Goal: Task Accomplishment & Management: Manage account settings

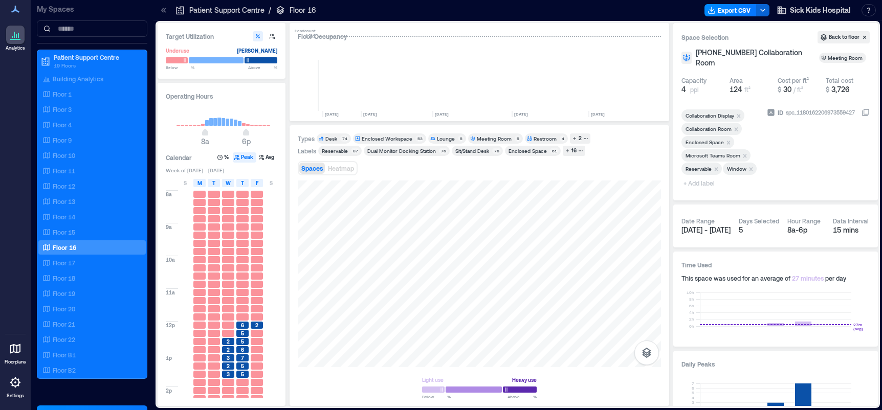
scroll to position [0, 2152]
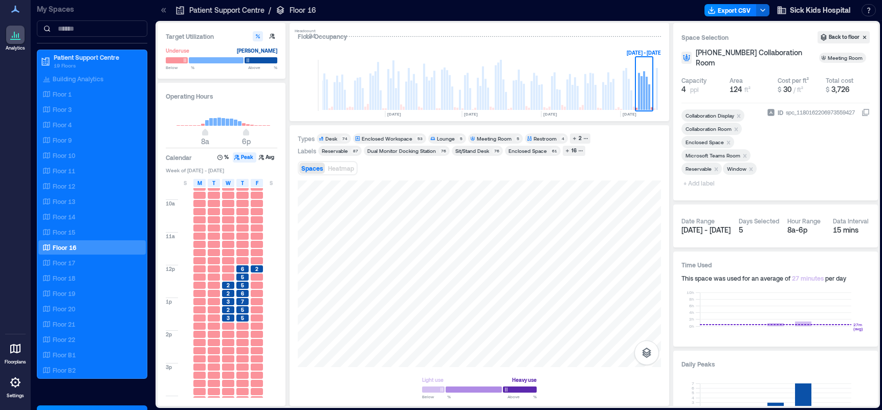
click at [16, 351] on icon at bounding box center [15, 349] width 10 height 10
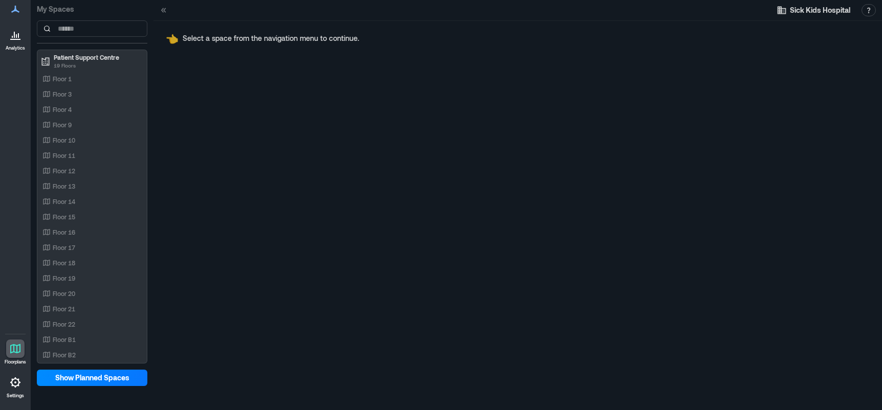
click at [17, 9] on icon at bounding box center [15, 9] width 12 height 12
click at [77, 380] on span "Show Planned Spaces" at bounding box center [92, 378] width 74 height 10
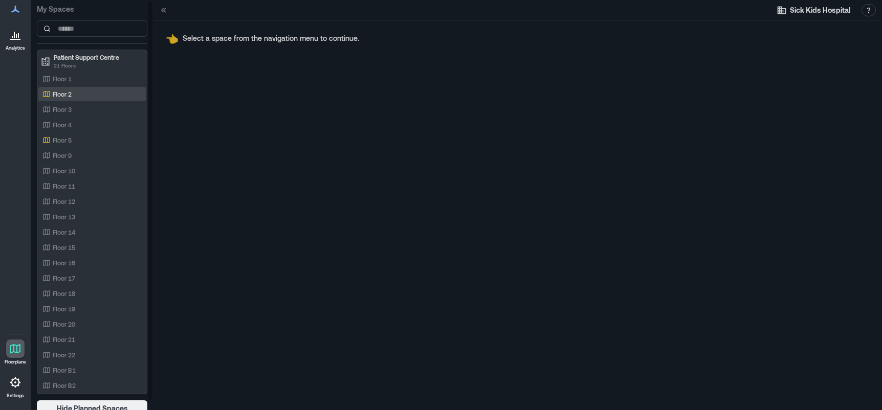
click at [62, 91] on p "Floor 2" at bounding box center [62, 94] width 19 height 8
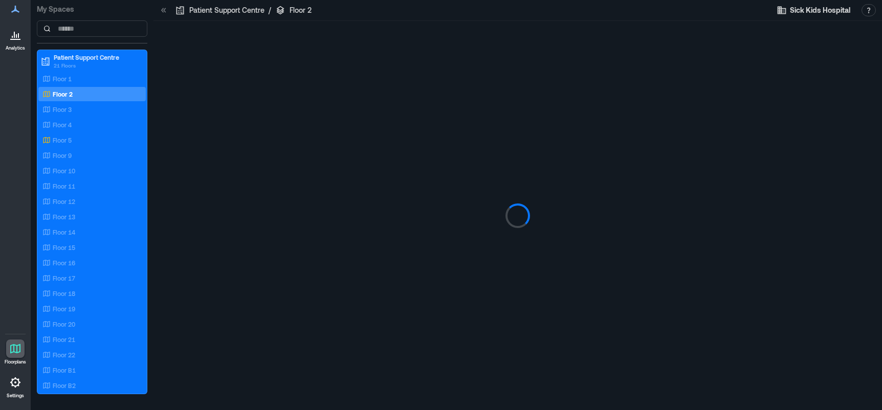
click at [14, 35] on icon at bounding box center [14, 35] width 1 height 6
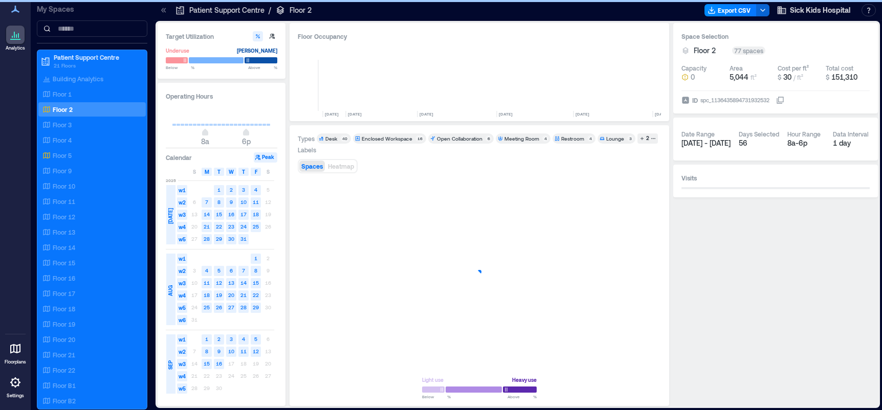
scroll to position [0, 2139]
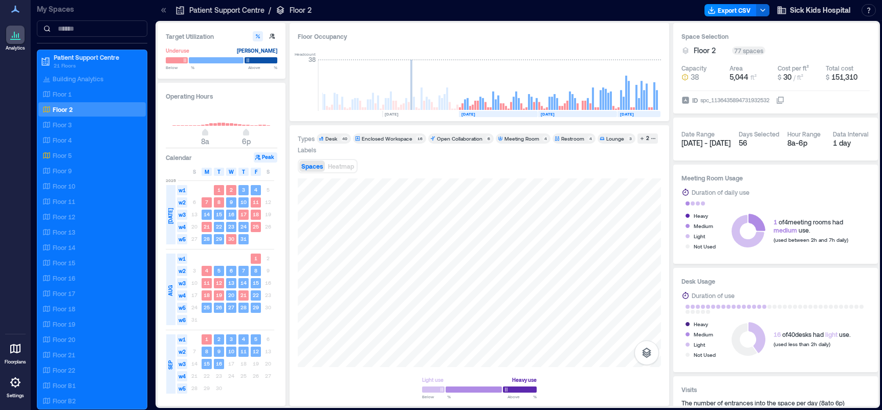
click at [495, 163] on div "Types Desk 40 Enclosed Workspace 16 Open Collaboration 6 Meeting Room 4 Restroo…" at bounding box center [479, 265] width 363 height 264
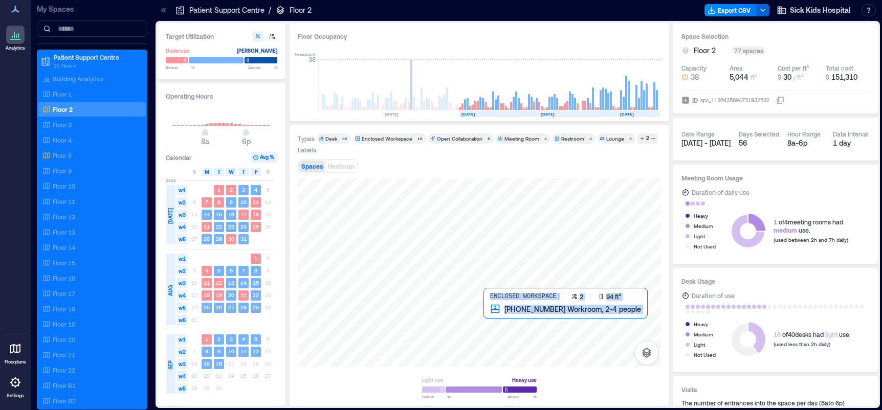
click at [490, 321] on div at bounding box center [479, 272] width 363 height 189
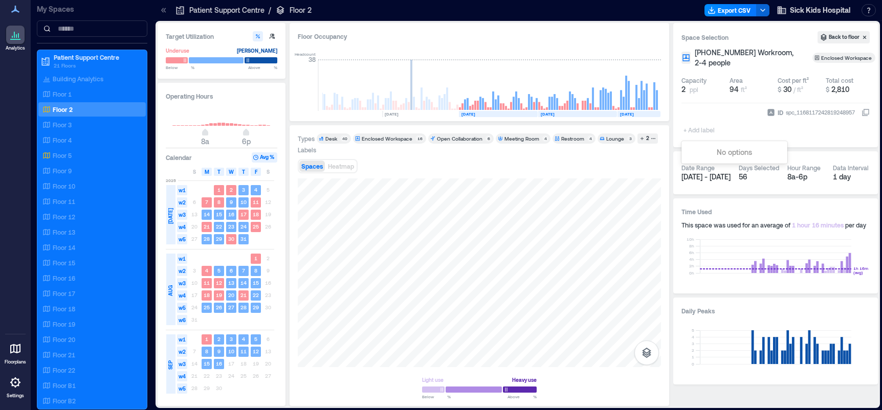
click at [683, 118] on div "+ Add label" at bounding box center [699, 123] width 37 height 28
type input "********"
click at [730, 149] on div "Create "Inactive"" at bounding box center [734, 150] width 102 height 14
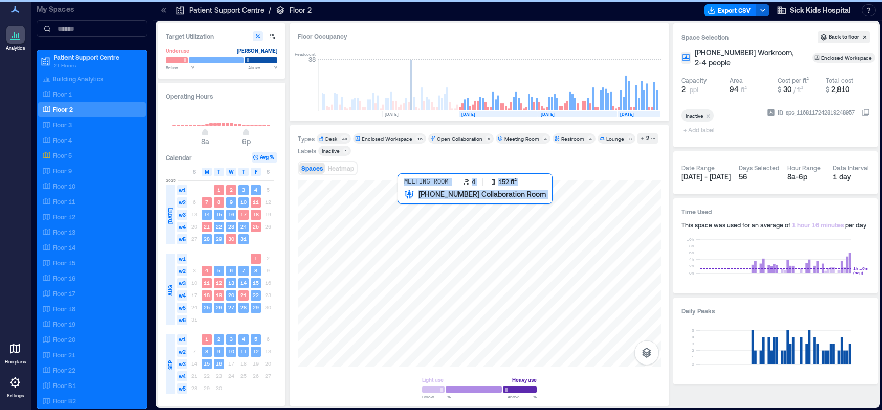
click at [410, 204] on div at bounding box center [479, 274] width 363 height 187
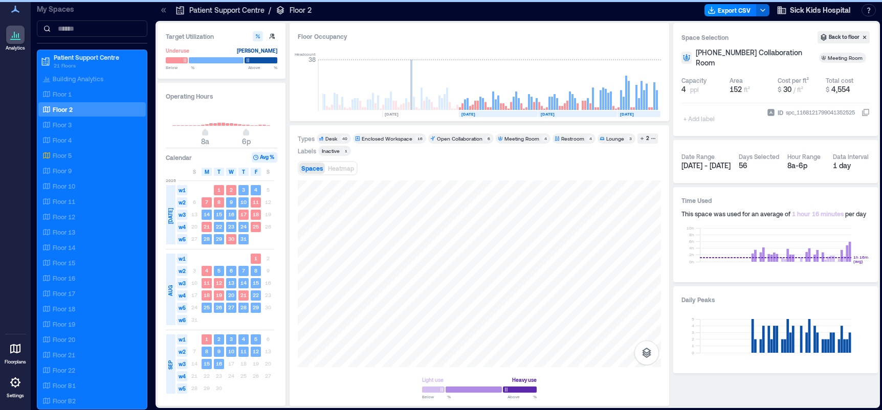
click at [693, 118] on div "+ Add label" at bounding box center [699, 112] width 37 height 28
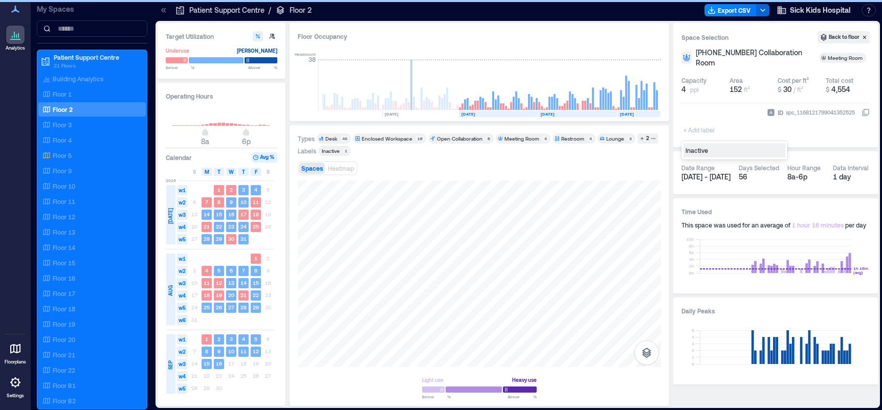
click at [695, 151] on div "Inactive" at bounding box center [734, 150] width 102 height 14
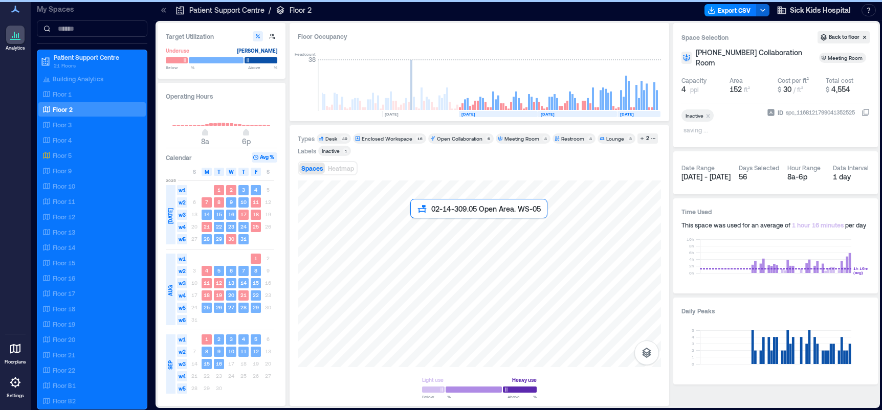
click at [417, 224] on div at bounding box center [479, 274] width 363 height 187
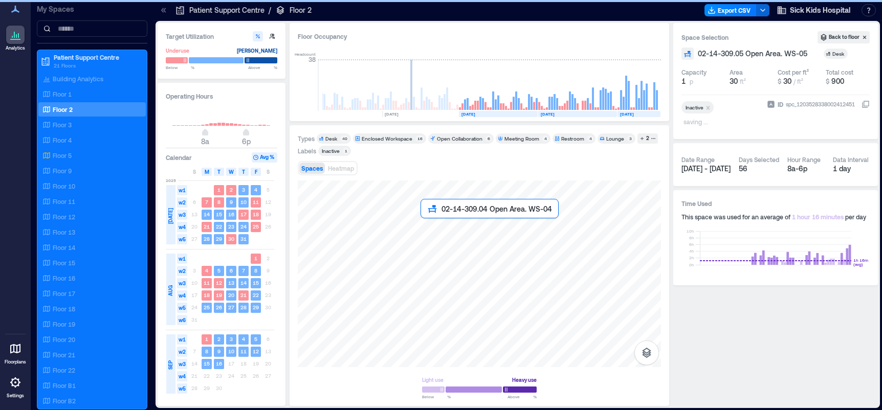
click at [425, 224] on div at bounding box center [479, 274] width 363 height 187
click at [417, 223] on div at bounding box center [479, 274] width 363 height 187
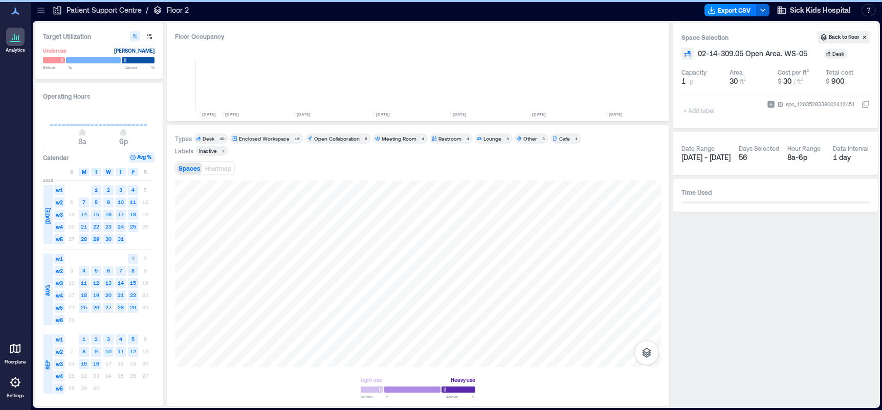
scroll to position [0, 2016]
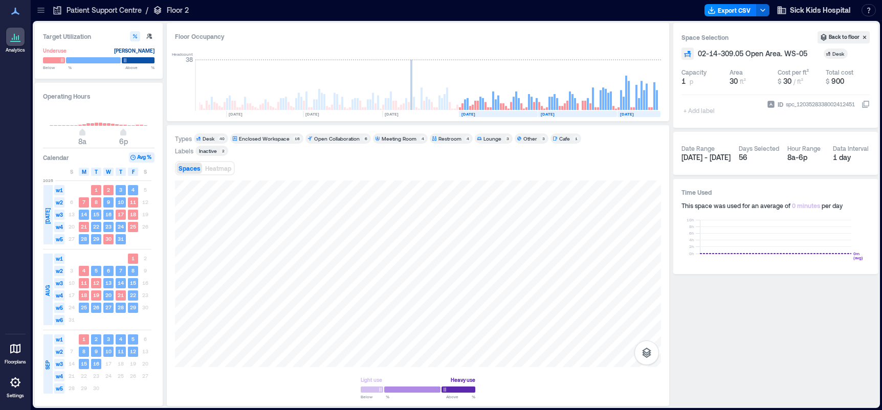
click at [687, 112] on div "+ Add label" at bounding box center [699, 104] width 37 height 28
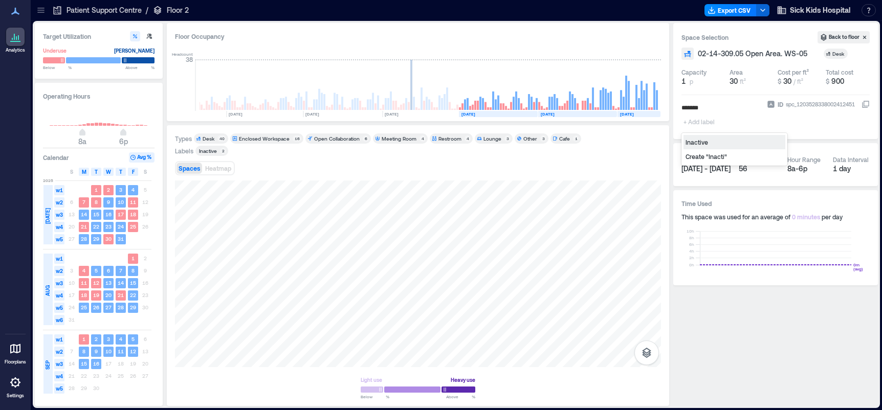
type input "********"
click at [701, 143] on div "Inactive" at bounding box center [734, 142] width 102 height 14
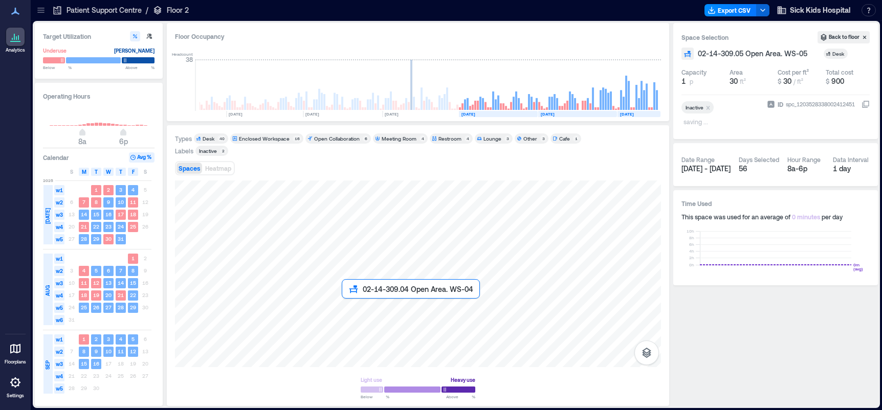
click at [349, 306] on div at bounding box center [418, 274] width 486 height 187
